Goal: Task Accomplishment & Management: Manage account settings

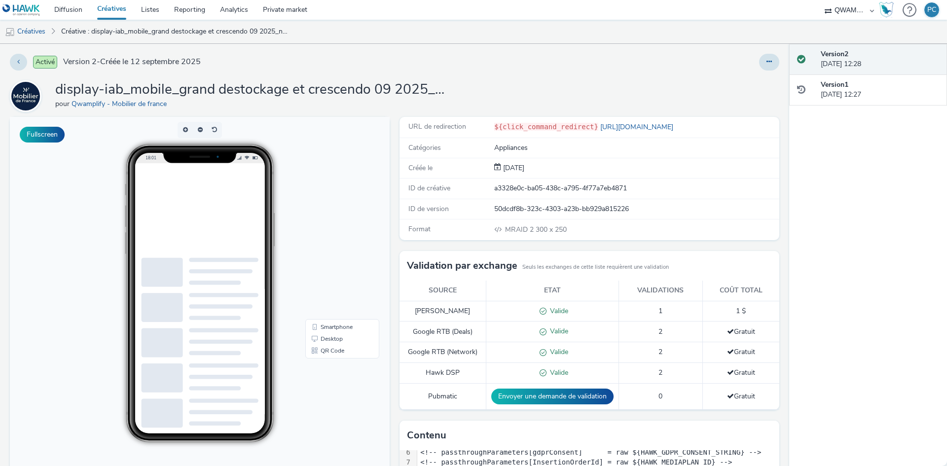
click at [223, 223] on div at bounding box center [222, 224] width 148 height 123
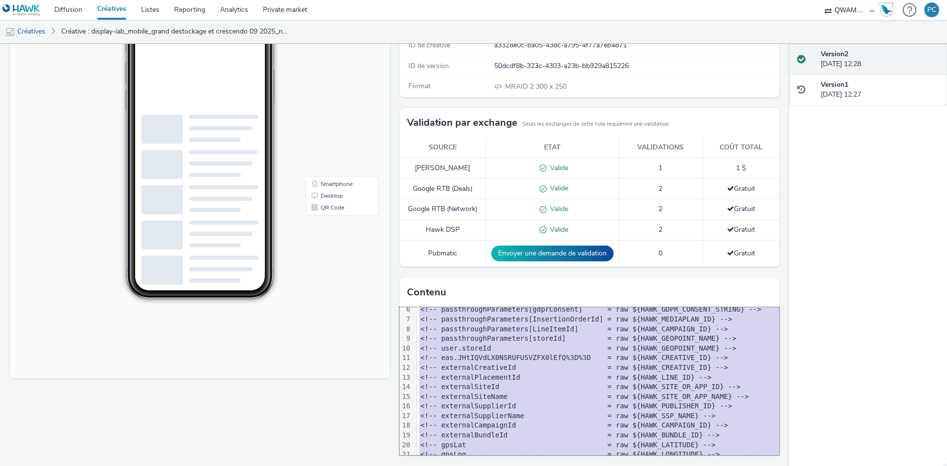
copy div "<script src= "mraid.js" >< /script> <div class = "celtra-ad-v3" > <!-- passthro…"
click at [48, 33] on link "Créatives" at bounding box center [25, 32] width 50 height 24
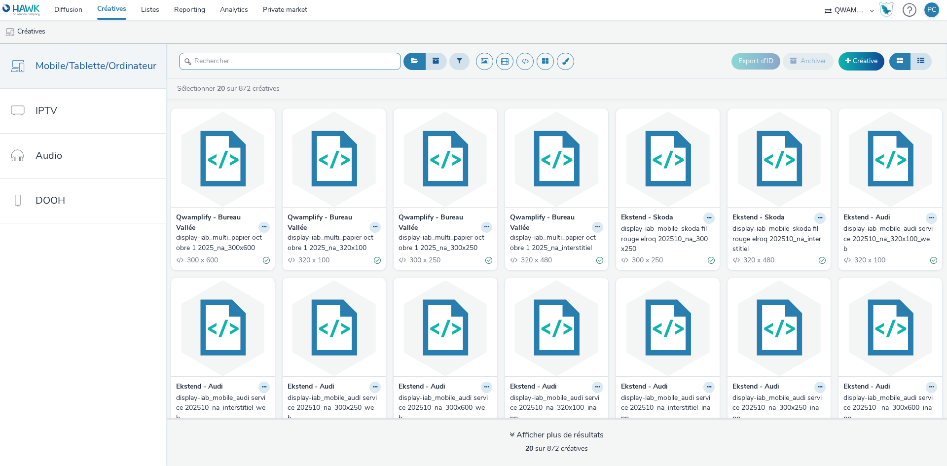
click at [293, 55] on input "text" at bounding box center [290, 61] width 222 height 17
click at [461, 64] on button at bounding box center [459, 61] width 20 height 17
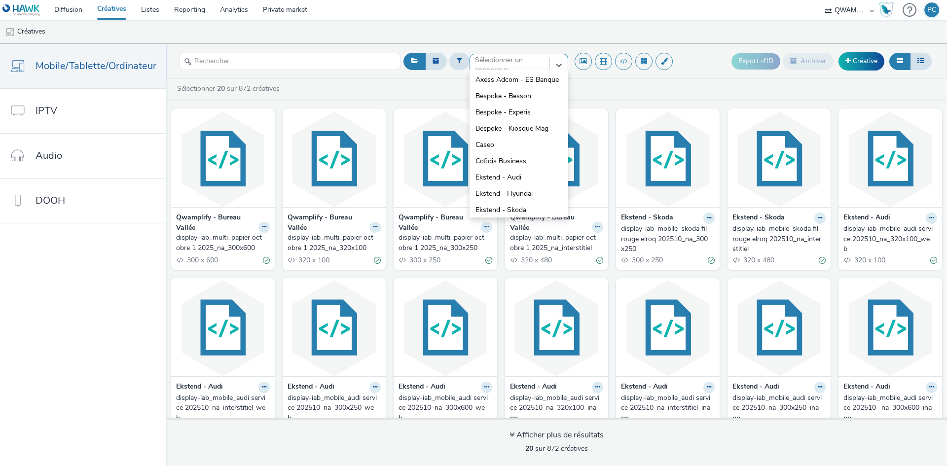
click at [516, 64] on div at bounding box center [510, 65] width 70 height 12
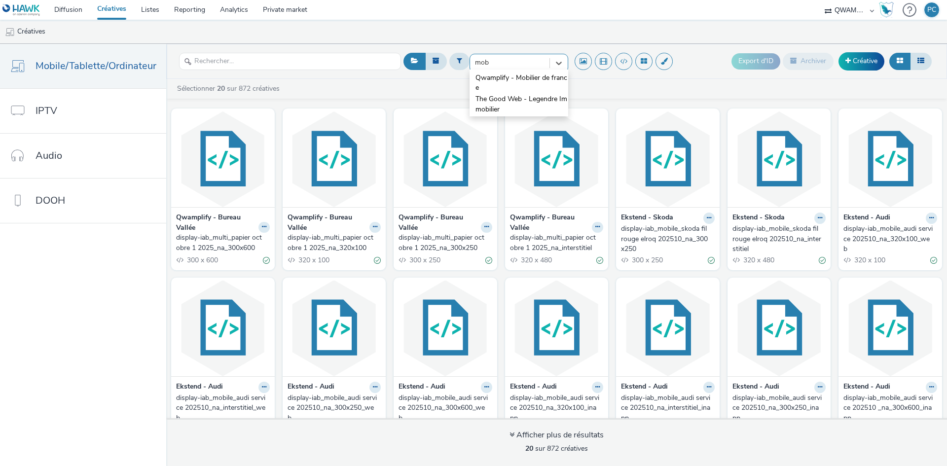
type input "mobi"
click at [509, 76] on span "Qwamplify - Mobilier de france" at bounding box center [521, 83] width 93 height 20
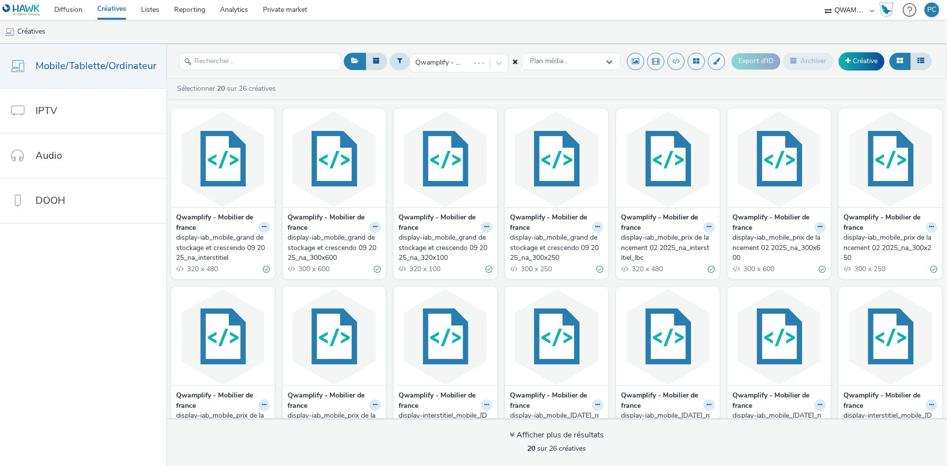
click at [194, 241] on div "display-iab_mobile_grand destockage et crescendo 09 2025_na_interstitiel" at bounding box center [221, 248] width 90 height 30
click at [309, 243] on div "display-iab_mobile_grand destockage et crescendo 09 2025_na_300x600" at bounding box center [332, 248] width 90 height 30
click at [419, 244] on div "display-iab_mobile_grand destockage et crescendo 09 2025_na_320x100" at bounding box center [443, 248] width 90 height 30
click at [533, 244] on div "display-iab_mobile_grand destockage et crescendo 09 2025_na_300x250" at bounding box center [555, 248] width 90 height 30
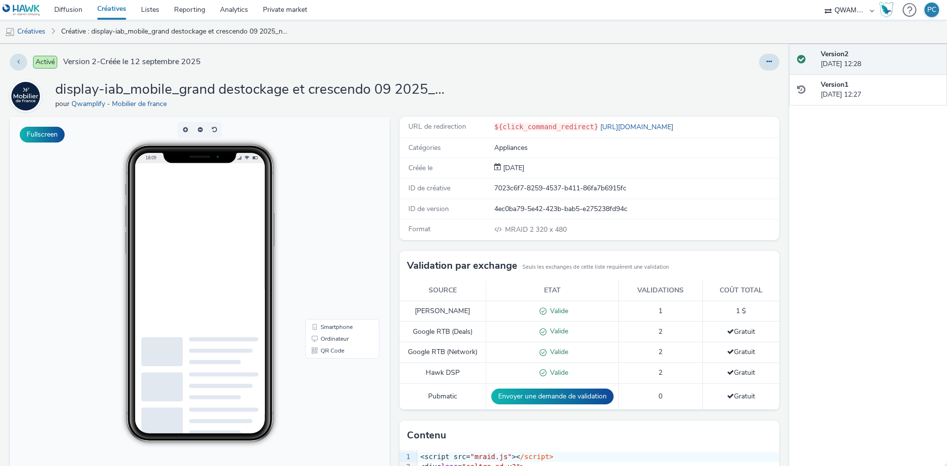
click at [773, 63] on div "Activé Version 2 - Créée le 12 septembre 2025 display-iab_mobile_grand destocka…" at bounding box center [394, 255] width 789 height 422
click at [766, 59] on icon at bounding box center [768, 61] width 5 height 7
click at [730, 101] on link "Dupliquer" at bounding box center [742, 102] width 74 height 20
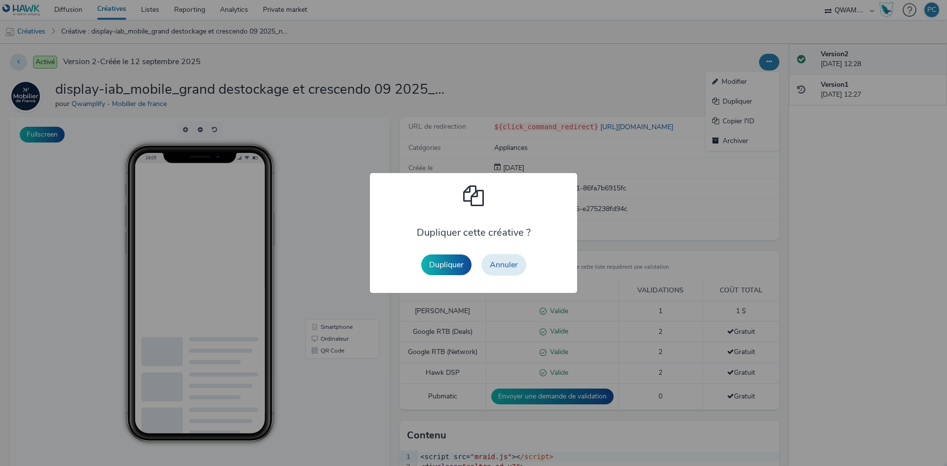
click at [448, 253] on div "Dupliquer Annuler" at bounding box center [473, 265] width 115 height 32
click at [448, 254] on button "Dupliquer" at bounding box center [446, 264] width 50 height 21
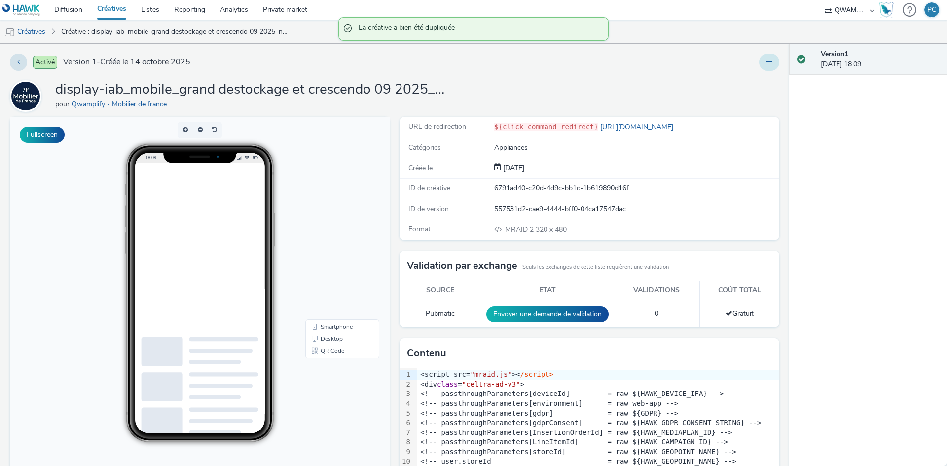
click at [759, 58] on button at bounding box center [769, 62] width 20 height 17
click at [760, 84] on link "Modifier" at bounding box center [742, 82] width 74 height 20
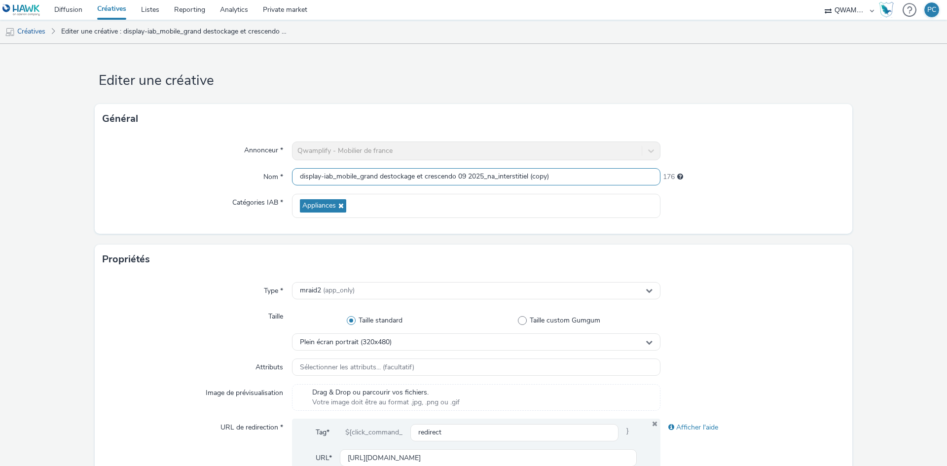
drag, startPoint x: 546, startPoint y: 180, endPoint x: 10, endPoint y: 161, distance: 536.8
click at [0, 159] on html "Diffusion Créatives Listes Reporting Analytics Private market QWAMPLIFY PC Créa…" at bounding box center [473, 233] width 947 height 466
paste input "crescendo 10 2025_na_interstitiel"
type input "display-iab_mobile_crescendo 10 2025_na_interstitiel"
click at [221, 224] on div "Annonceur * Qwamplify - Mobilier de france Nom * display-iab_mobile_crescendo 1…" at bounding box center [473, 184] width 757 height 100
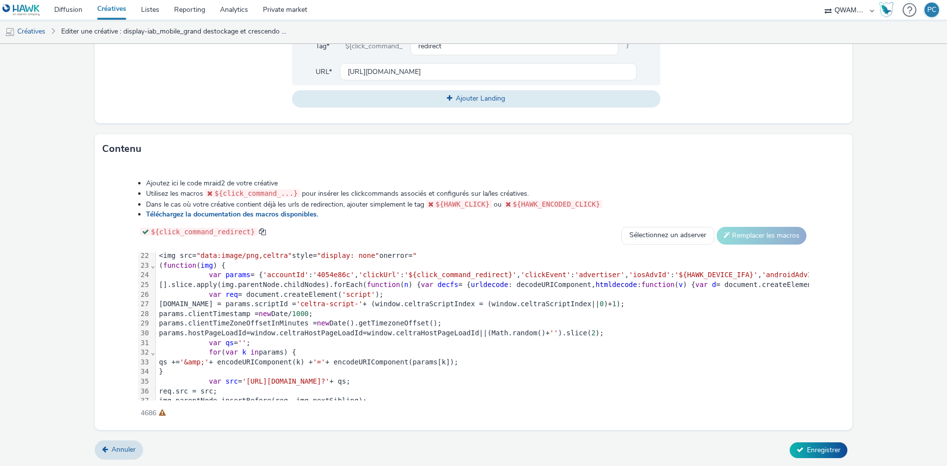
scroll to position [249, 0]
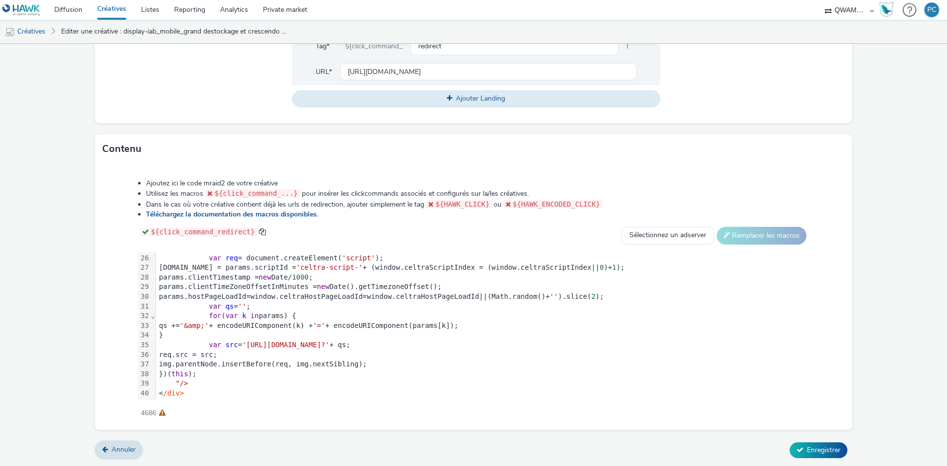
click at [329, 341] on span "'https://ads.celtra.com/3699e5f2/mraid-ad.js?'" at bounding box center [285, 345] width 87 height 8
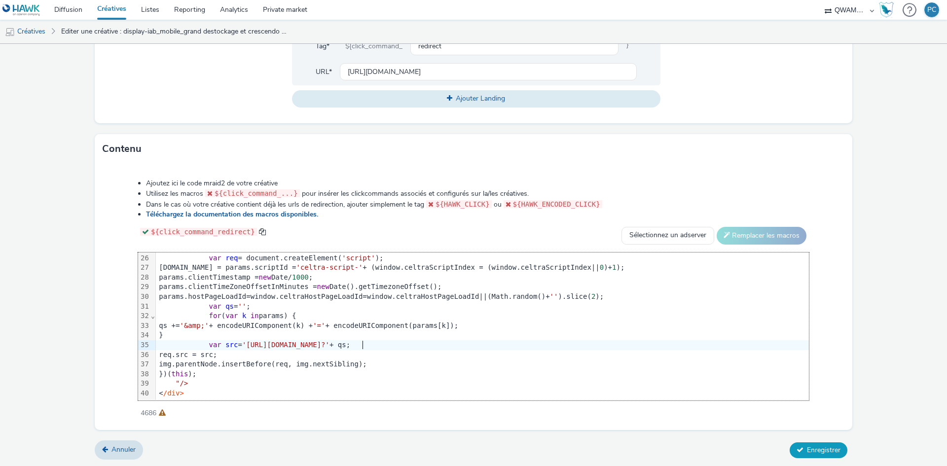
click at [796, 446] on icon at bounding box center [799, 449] width 7 height 7
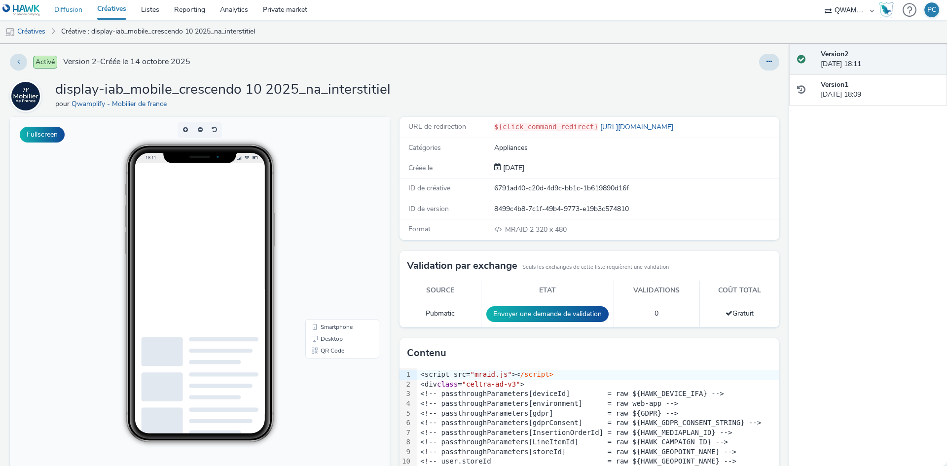
click at [60, 13] on link "Diffusion" at bounding box center [68, 10] width 43 height 20
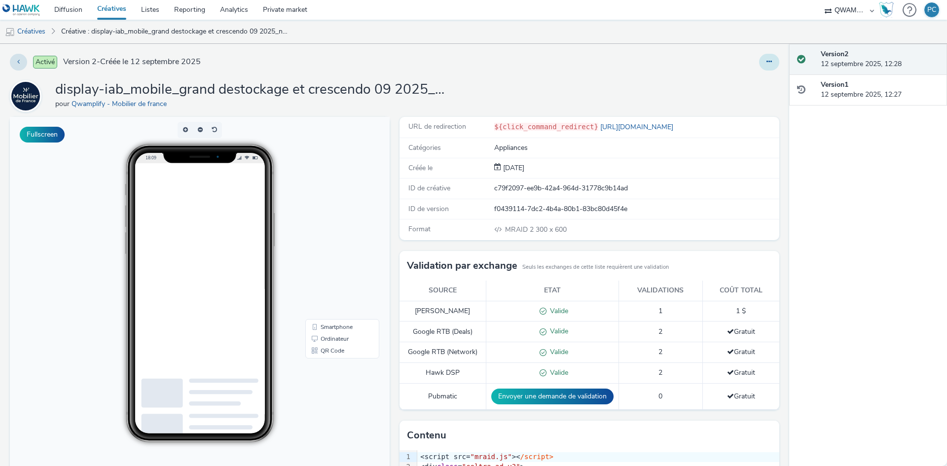
click at [759, 57] on button at bounding box center [769, 62] width 20 height 17
click at [747, 98] on link "Dupliquer" at bounding box center [742, 102] width 74 height 20
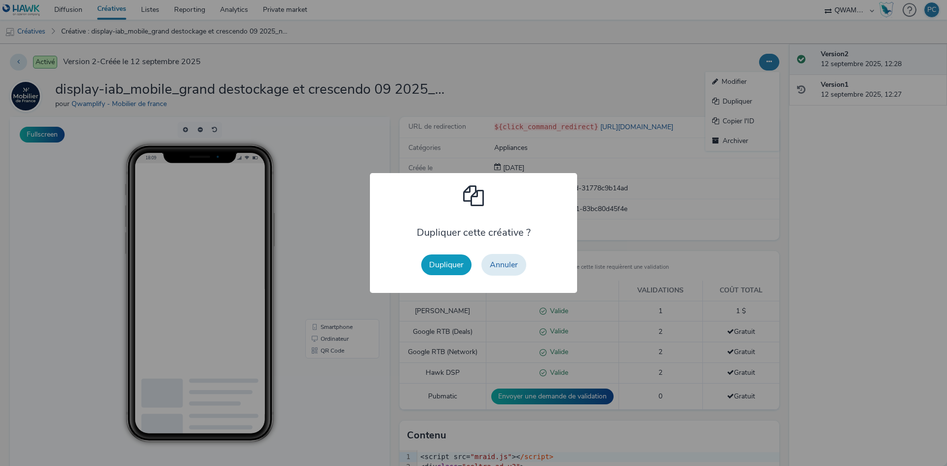
click at [435, 266] on button "Dupliquer" at bounding box center [446, 264] width 50 height 21
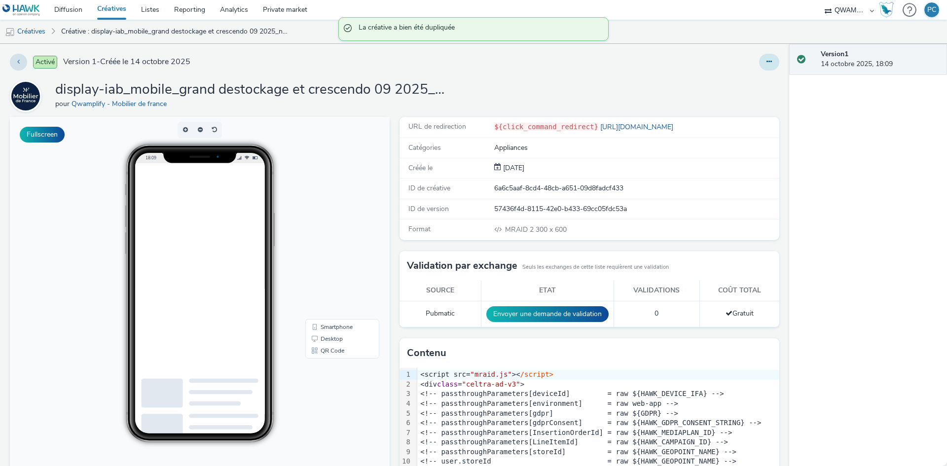
click at [766, 66] on button at bounding box center [769, 62] width 20 height 17
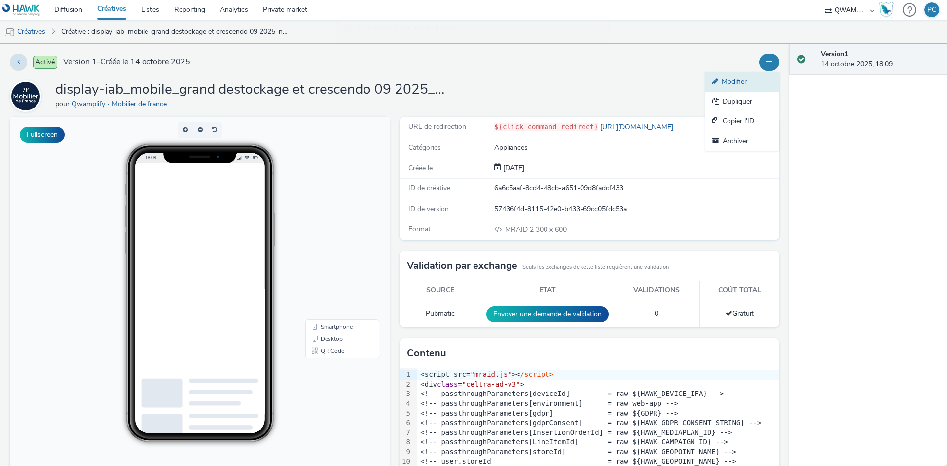
click at [763, 88] on link "Modifier" at bounding box center [742, 82] width 74 height 20
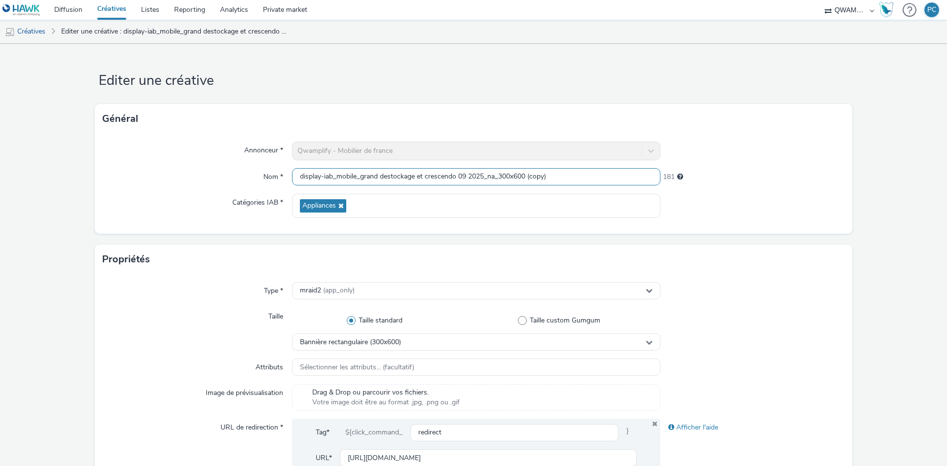
drag, startPoint x: 566, startPoint y: 180, endPoint x: 90, endPoint y: 148, distance: 476.9
click at [90, 148] on form "Editer une créative Général Annonceur * Qwamplify - Mobilier de france Nom * di…" at bounding box center [473, 448] width 947 height 809
paste input "crescendo 10 2025_na_300x600"
type input "display-iab_mobile_crescendo 10 2025_na_300x600"
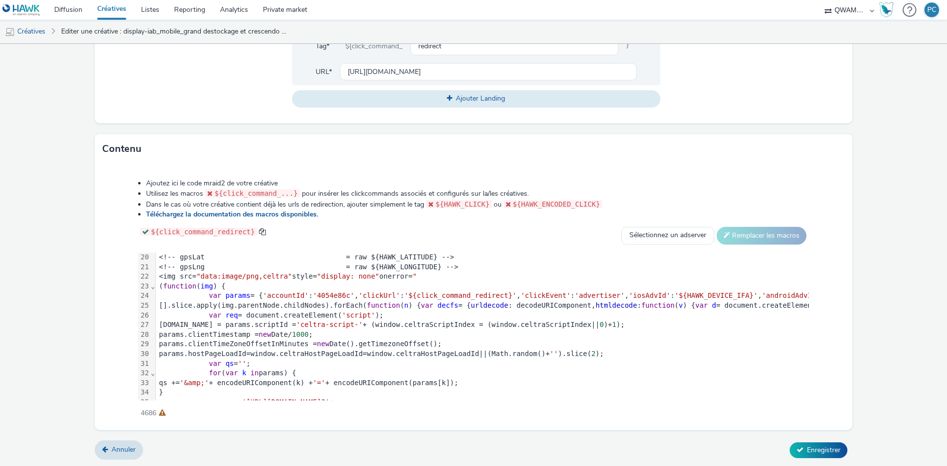
scroll to position [249, 0]
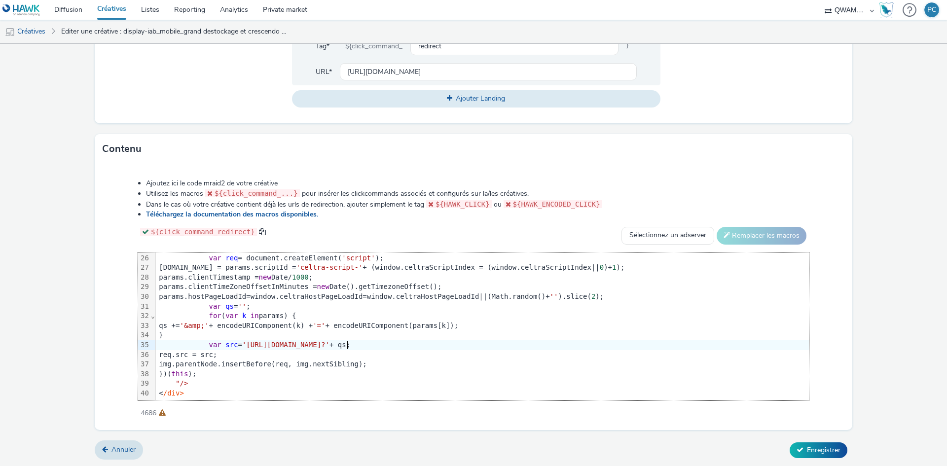
click at [329, 341] on span "'https://ads.celtra.com/9bc5735a/mraid-ad.js?'" at bounding box center [285, 345] width 87 height 8
click at [329, 341] on span "'https://ads.celtra.com/9bc5d194b67e735a/mraid-ad.js?'" at bounding box center [285, 345] width 87 height 8
click at [796, 446] on icon at bounding box center [799, 449] width 7 height 7
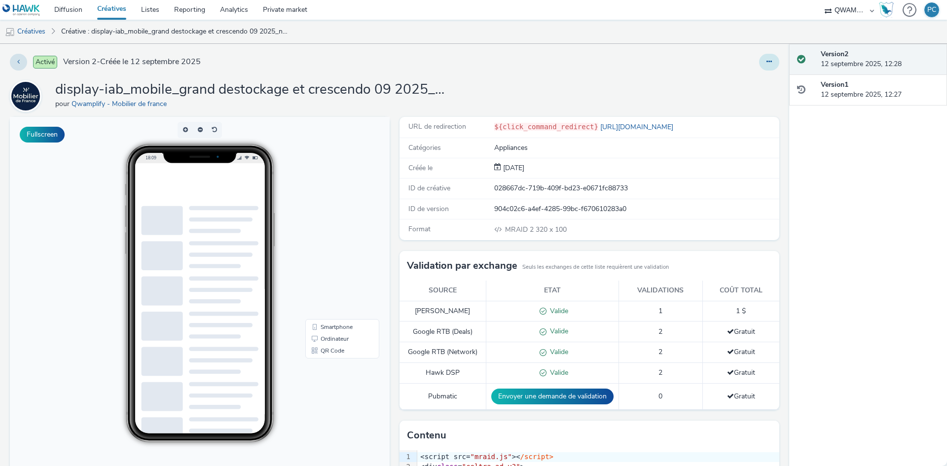
click at [766, 61] on icon at bounding box center [768, 61] width 5 height 7
click at [751, 99] on link "Dupliquer" at bounding box center [742, 102] width 74 height 20
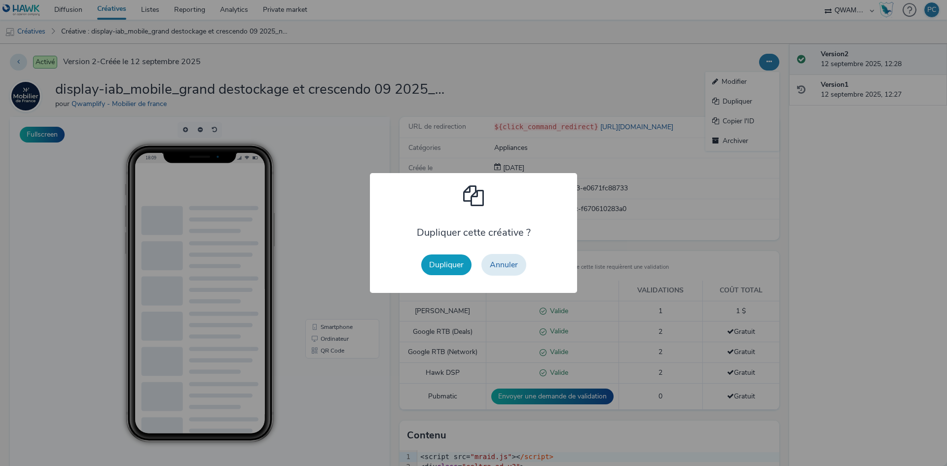
click at [435, 266] on button "Dupliquer" at bounding box center [446, 264] width 50 height 21
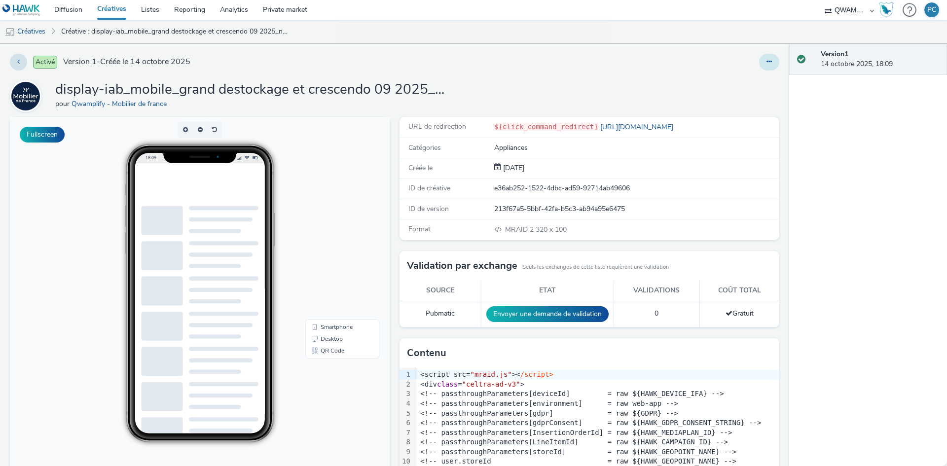
click at [766, 64] on icon at bounding box center [768, 61] width 5 height 7
click at [758, 79] on link "Modifier" at bounding box center [742, 82] width 74 height 20
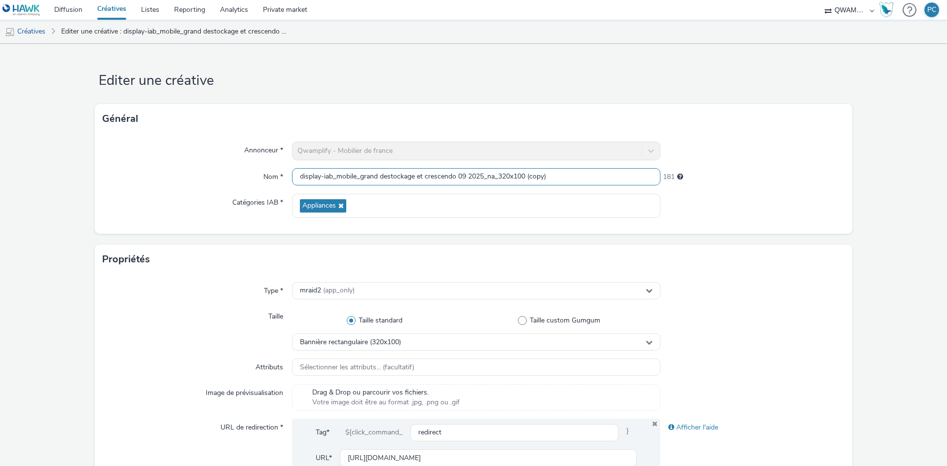
drag, startPoint x: 277, startPoint y: 150, endPoint x: 30, endPoint y: 117, distance: 249.6
click at [62, 120] on form "Editer une créative Général Annonceur * Qwamplify - Mobilier de france Nom * di…" at bounding box center [473, 448] width 947 height 809
paste input "display-iab_mobile_crescendo 10 2025_na_320x100"
type input "display-iab_mobile_crescendo 10 2025_na_320x100"
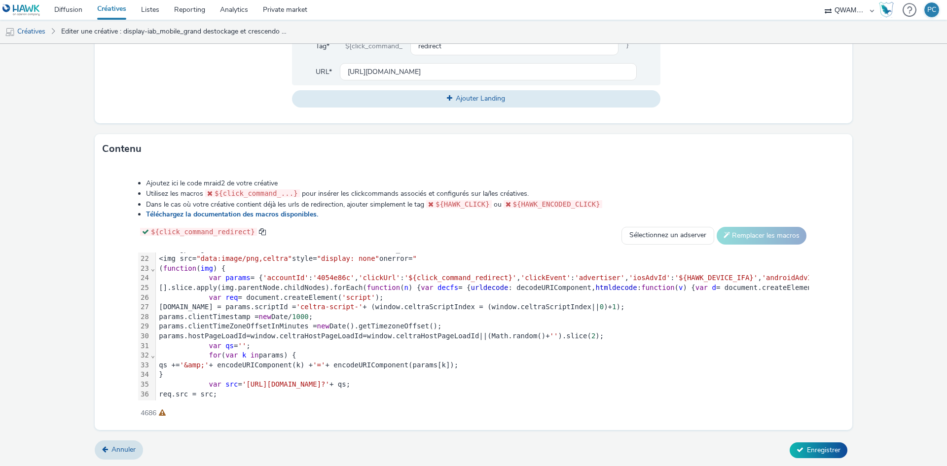
scroll to position [249, 0]
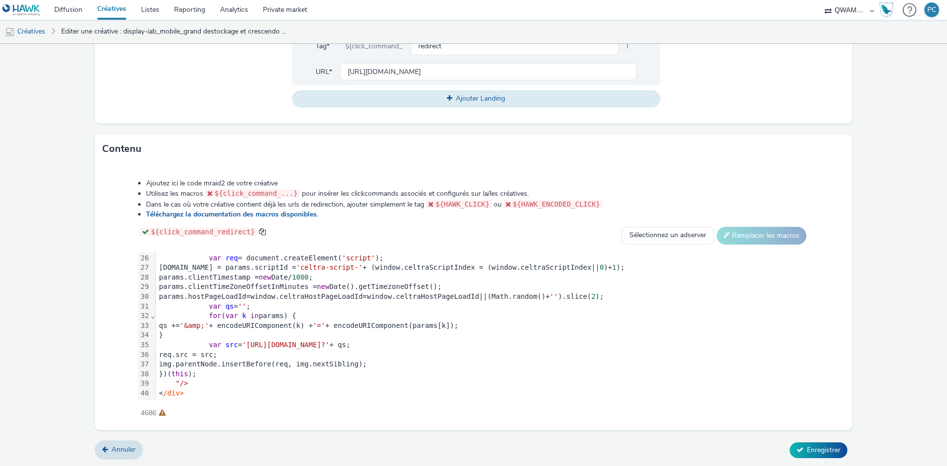
click at [329, 341] on span "'https://ads.celtra.com/7add658e/mraid-ad.js?'" at bounding box center [285, 345] width 87 height 8
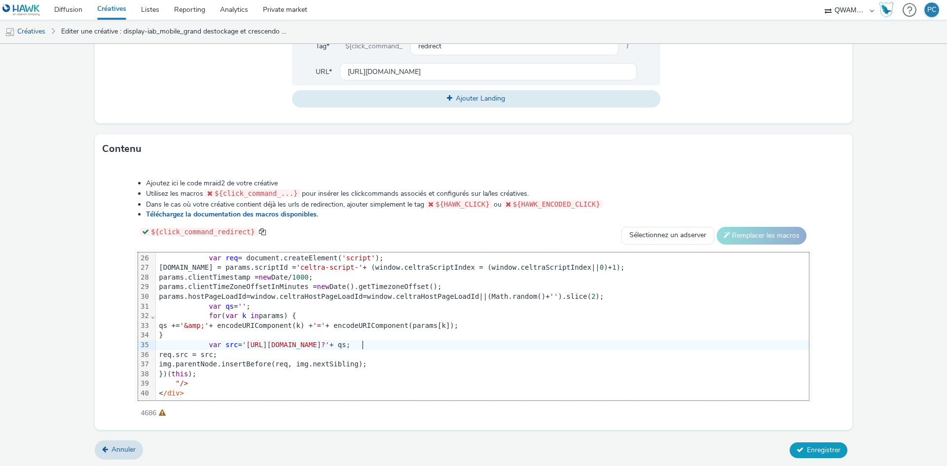
click at [796, 446] on icon at bounding box center [799, 449] width 7 height 7
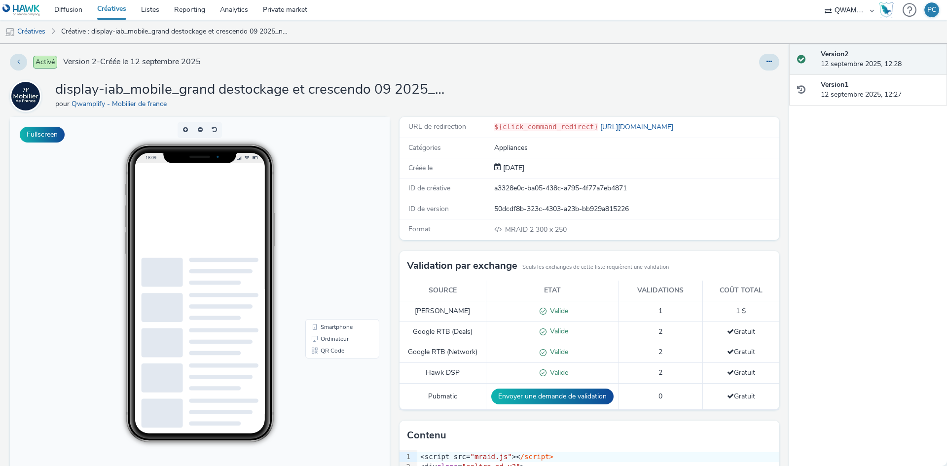
click at [771, 32] on ul "Créatives Créative : display-iab_mobile_grand destockage et crescendo 09 2025_n…" at bounding box center [473, 32] width 947 height 24
click at [759, 69] on button at bounding box center [769, 62] width 20 height 17
click at [748, 100] on link "Dupliquer" at bounding box center [742, 102] width 74 height 20
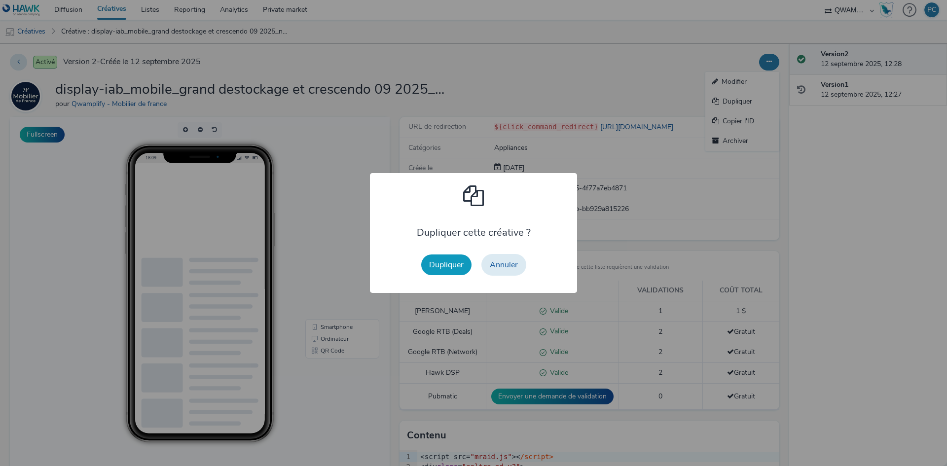
click at [435, 266] on button "Dupliquer" at bounding box center [446, 264] width 50 height 21
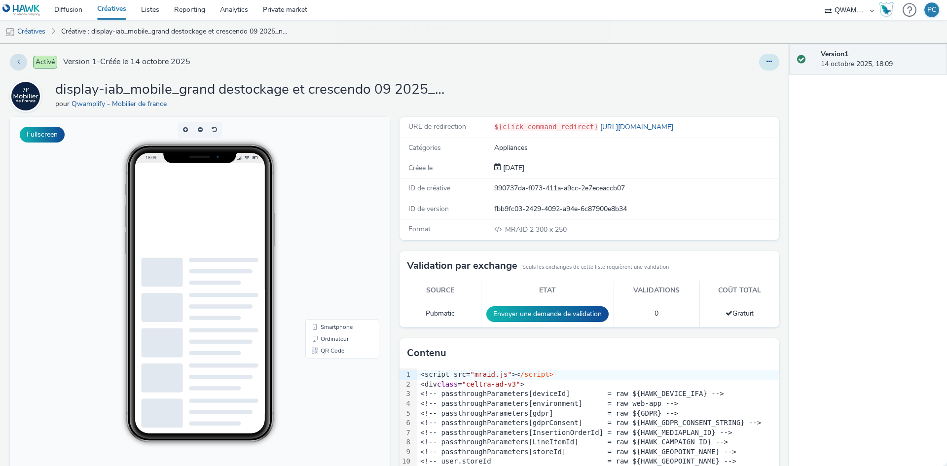
click at [766, 64] on icon at bounding box center [768, 61] width 5 height 7
click at [760, 76] on link "Modifier" at bounding box center [742, 82] width 74 height 20
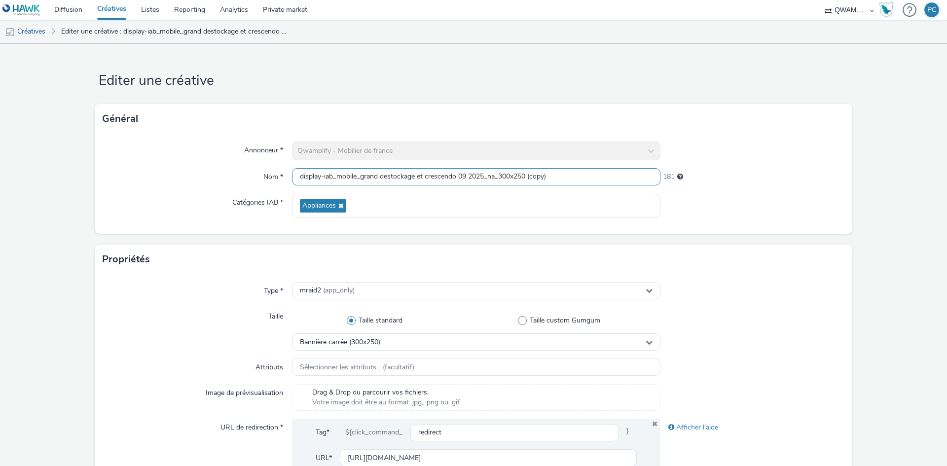
drag, startPoint x: 554, startPoint y: 174, endPoint x: 85, endPoint y: 146, distance: 469.7
click at [85, 146] on form "Editer une créative Général Annonceur * Qwamplify - Mobilier de france Nom * di…" at bounding box center [473, 448] width 947 height 809
paste input "crescendo 10 2025_na_300x250"
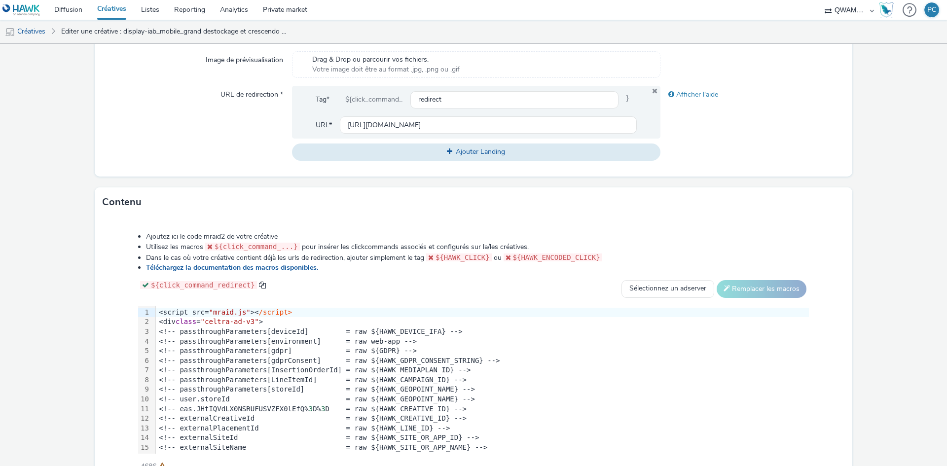
scroll to position [345, 0]
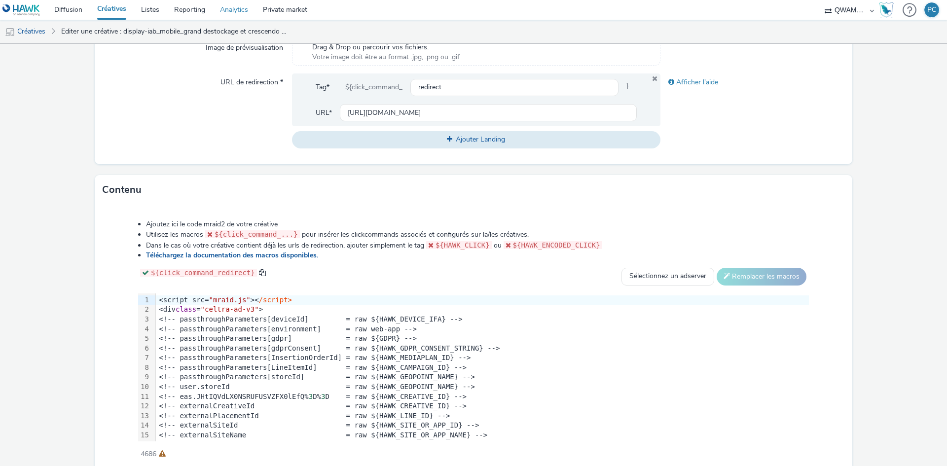
type input "display-iab_mobile_crescendo 10 2025_na_300x250"
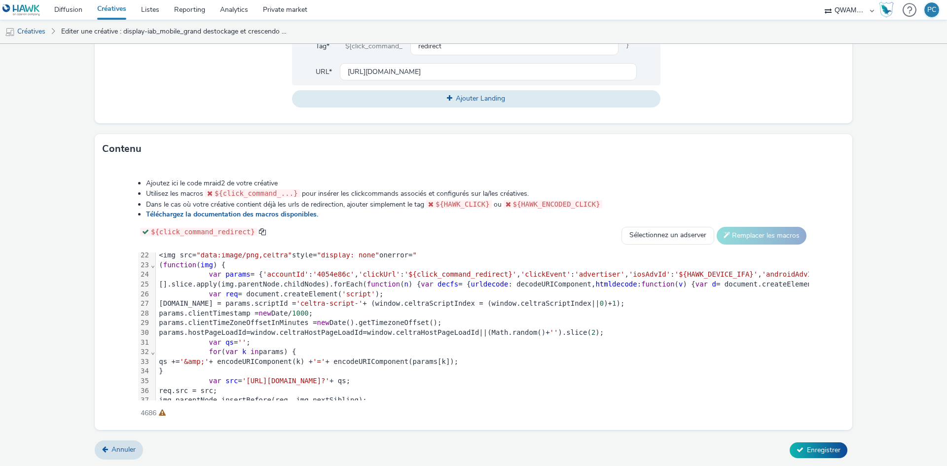
scroll to position [249, 0]
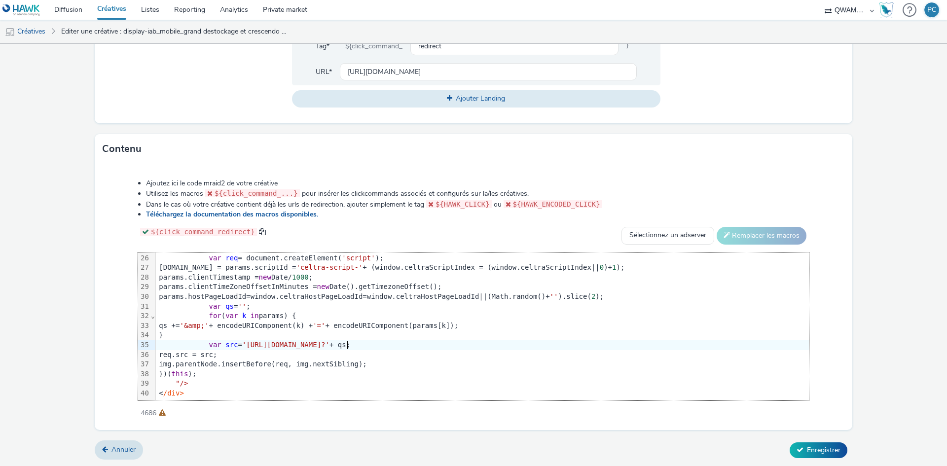
click at [329, 341] on span "'[URL][DOMAIN_NAME]?'" at bounding box center [285, 345] width 87 height 8
click at [796, 446] on icon at bounding box center [799, 449] width 7 height 7
